Goal: Navigation & Orientation: Find specific page/section

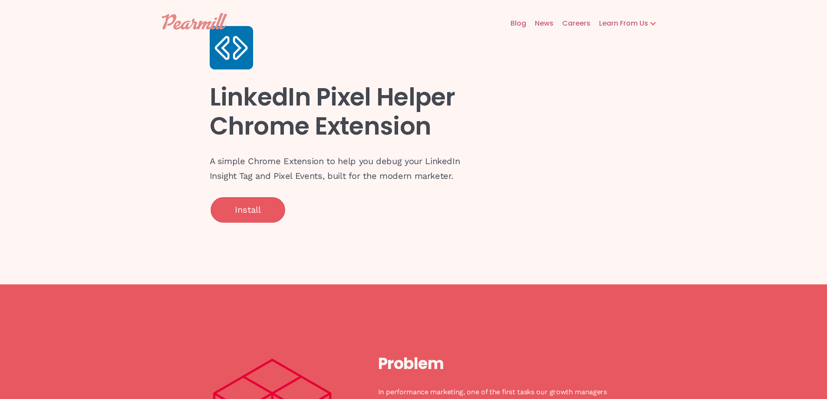
click at [571, 21] on link "Careers" at bounding box center [572, 24] width 37 height 28
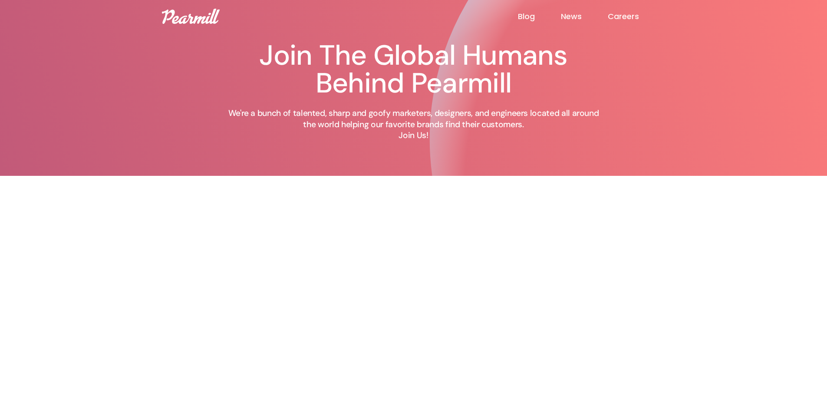
click at [200, 22] on img at bounding box center [191, 16] width 58 height 15
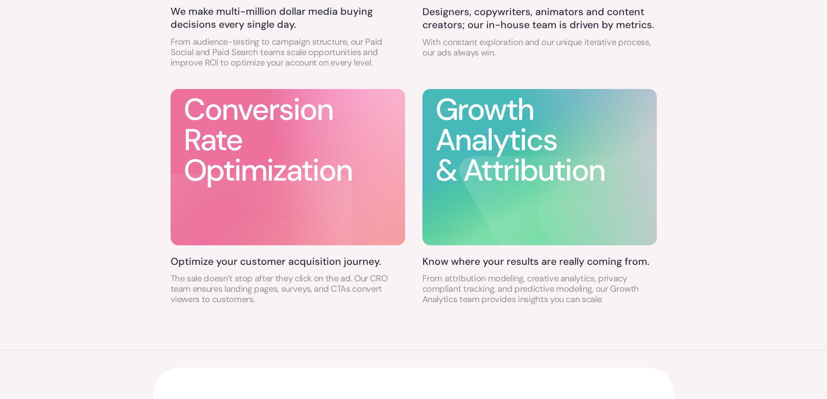
scroll to position [738, 0]
